Goal: Task Accomplishment & Management: Complete application form

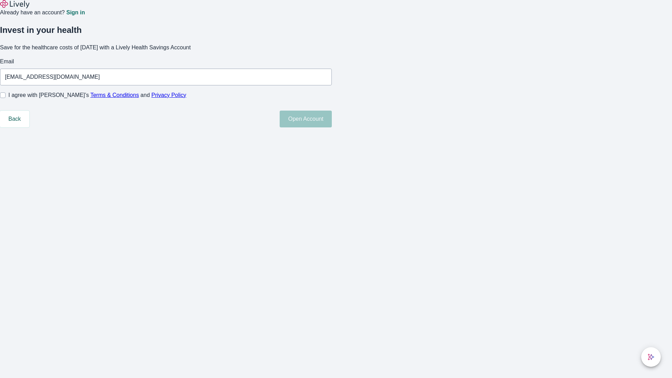
click at [6, 98] on input "I agree with Lively’s Terms & Conditions and Privacy Policy" at bounding box center [3, 95] width 6 height 6
checkbox input "true"
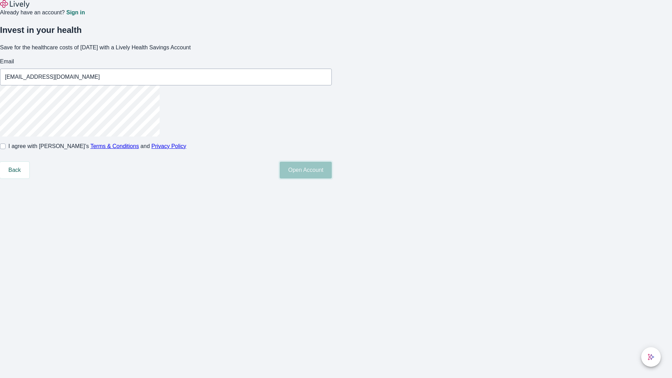
click at [332, 179] on button "Open Account" at bounding box center [306, 170] width 52 height 17
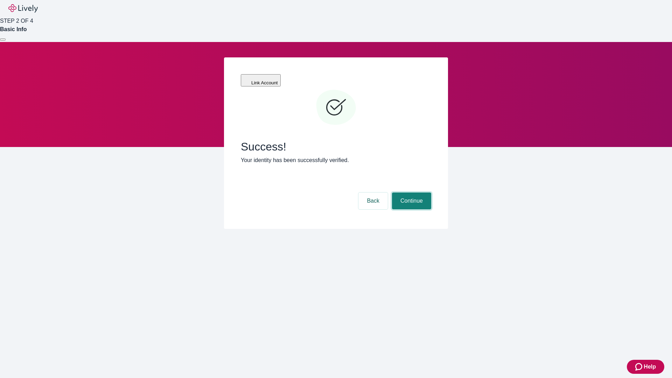
click at [411, 193] on button "Continue" at bounding box center [411, 201] width 39 height 17
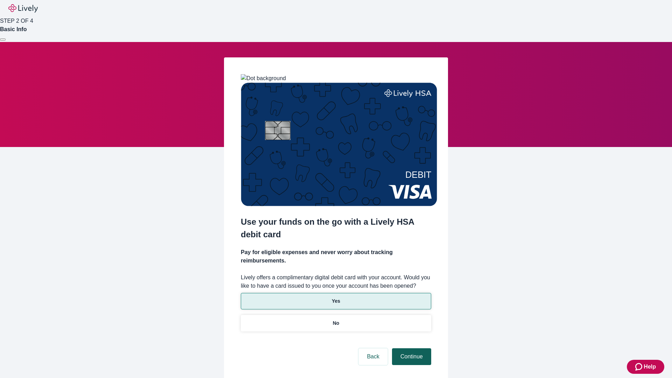
click at [336, 320] on p "No" at bounding box center [336, 323] width 7 height 7
click at [411, 348] on button "Continue" at bounding box center [411, 356] width 39 height 17
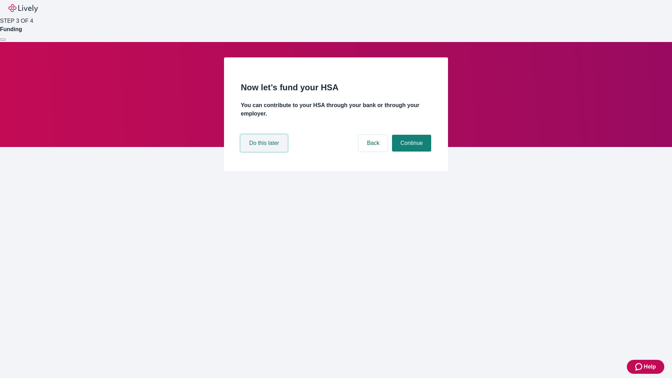
click at [265, 152] on button "Do this later" at bounding box center [264, 143] width 47 height 17
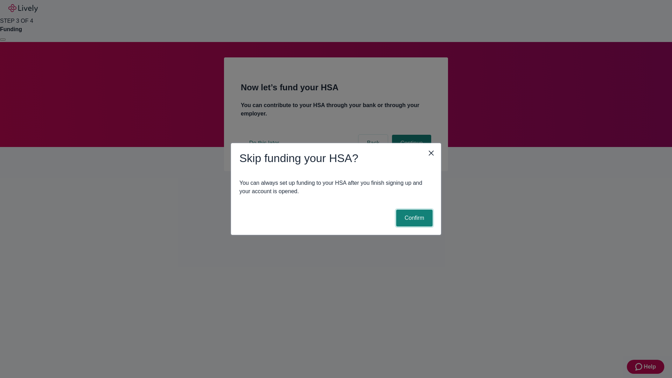
click at [413, 218] on button "Confirm" at bounding box center [414, 218] width 36 height 17
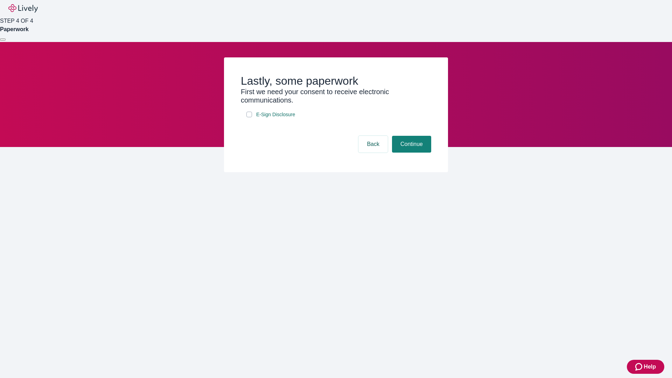
click at [249, 117] on input "E-Sign Disclosure" at bounding box center [249, 115] width 6 height 6
checkbox input "true"
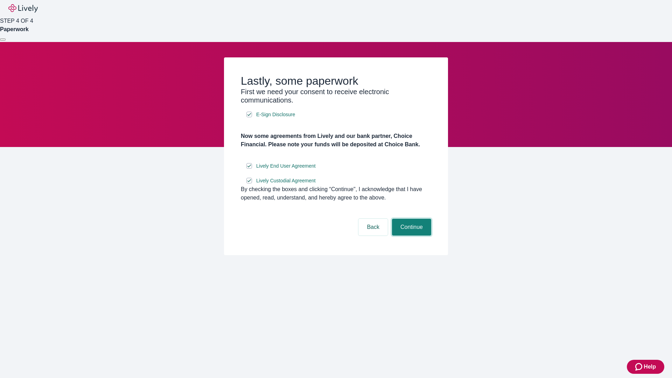
click at [411, 236] on button "Continue" at bounding box center [411, 227] width 39 height 17
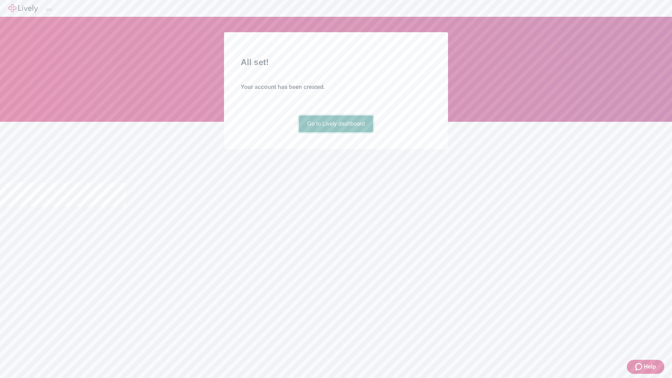
click at [336, 132] on link "Go to Lively dashboard" at bounding box center [336, 124] width 75 height 17
